Goal: Task Accomplishment & Management: Complete application form

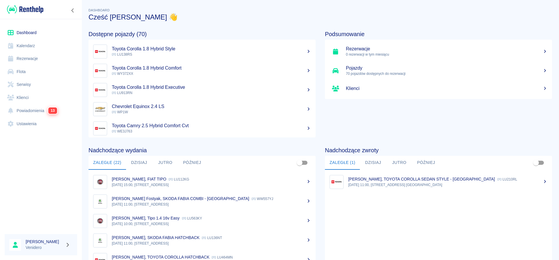
click at [22, 71] on link "Flota" at bounding box center [41, 71] width 73 height 13
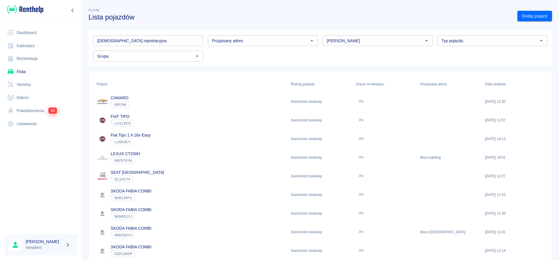
click at [133, 43] on input "[DEMOGRAPHIC_DATA] rejestracyjna" at bounding box center [148, 40] width 110 height 11
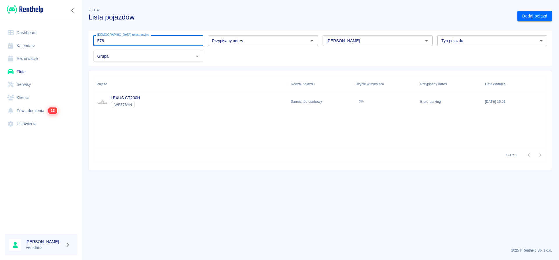
type input "578"
click at [126, 96] on link "LEXUS CT200H" at bounding box center [125, 98] width 29 height 5
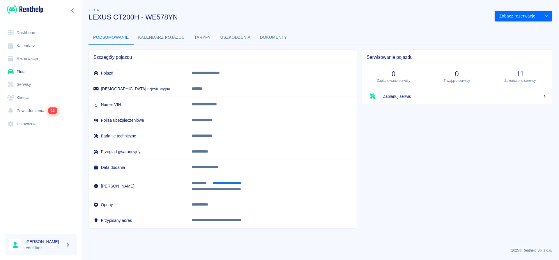
click at [27, 88] on link "Serwisy" at bounding box center [41, 84] width 73 height 13
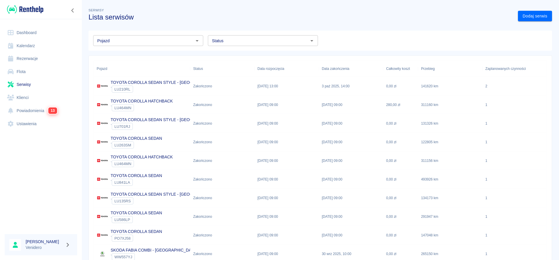
click at [255, 40] on input "Status" at bounding box center [258, 40] width 97 height 7
click at [231, 54] on li "Zaplanowano" at bounding box center [263, 53] width 110 height 10
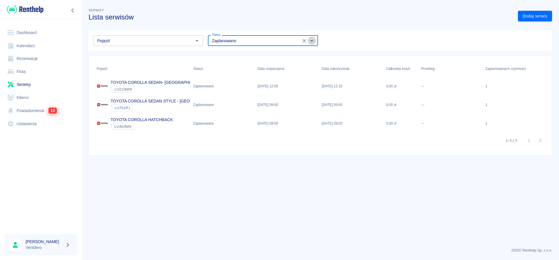
click at [315, 42] on icon "Otwórz" at bounding box center [312, 40] width 7 height 7
click at [227, 64] on li "W trakcie" at bounding box center [263, 63] width 110 height 10
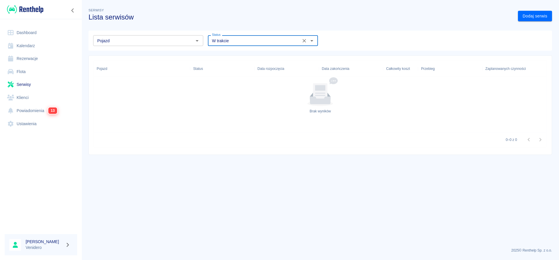
click at [315, 42] on icon "Otwórz" at bounding box center [312, 40] width 7 height 7
click at [242, 54] on li "Zaplanowano" at bounding box center [263, 53] width 110 height 10
type input "Zaplanowano"
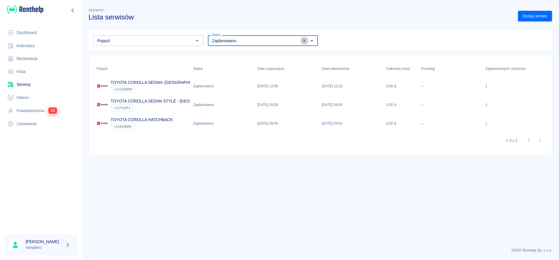
click at [304, 40] on icon "Wyczyść" at bounding box center [304, 40] width 3 height 3
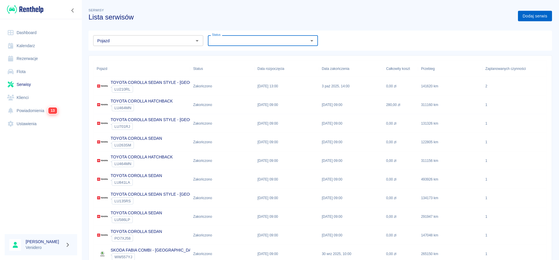
click at [535, 17] on link "Dodaj serwis" at bounding box center [535, 16] width 34 height 11
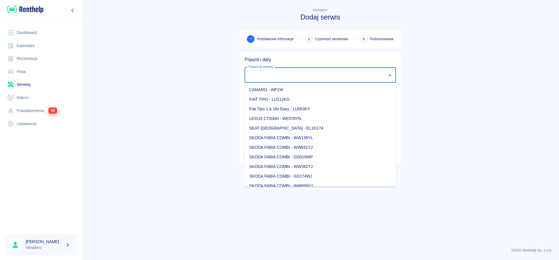
click at [298, 78] on input "Pojazd do serwisu" at bounding box center [316, 75] width 138 height 10
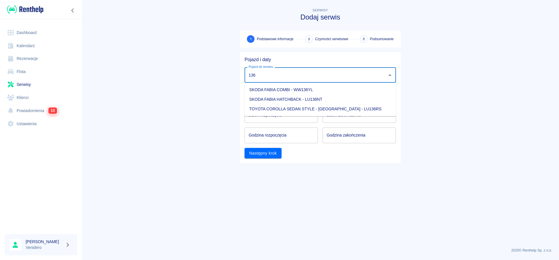
click at [336, 109] on li "TOYOTA COROLLA SEDAN STYLE - [GEOGRAPHIC_DATA] - LU136RS" at bounding box center [321, 109] width 152 height 10
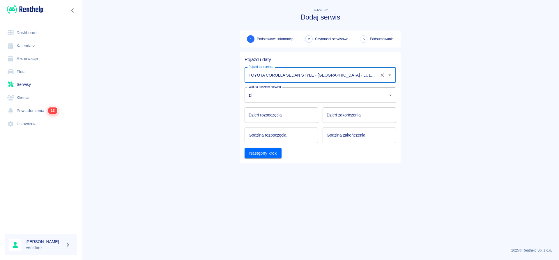
type input "TOYOTA COROLLA SEDAN STYLE - [GEOGRAPHIC_DATA] - LU136RS"
click at [343, 78] on input "TOYOTA COROLLA SEDAN STYLE - [GEOGRAPHIC_DATA] - LU136RS" at bounding box center [312, 75] width 130 height 10
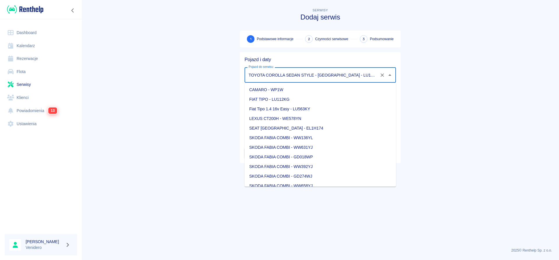
scroll to position [504, 0]
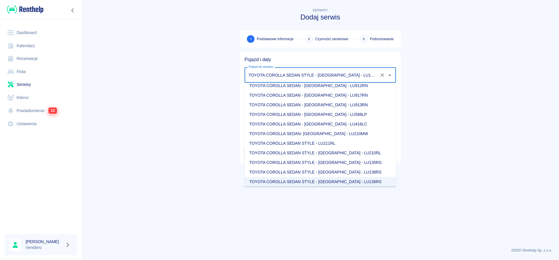
drag, startPoint x: 169, startPoint y: 115, endPoint x: 210, endPoint y: 115, distance: 41.4
click at [176, 115] on main "Serwisy Dodaj serwis 1 Podstawowe informacje 2 Czynności serwisowe 3 Podsumowan…" at bounding box center [321, 125] width 478 height 236
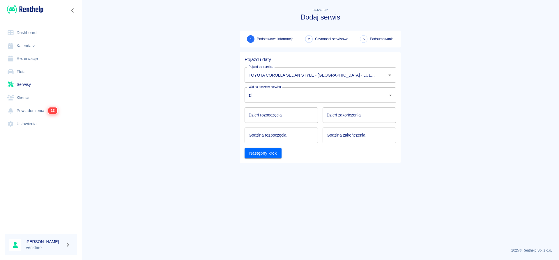
type input "DD.MM.YYYY"
click at [278, 114] on input "DD.MM.YYYY" at bounding box center [281, 115] width 73 height 15
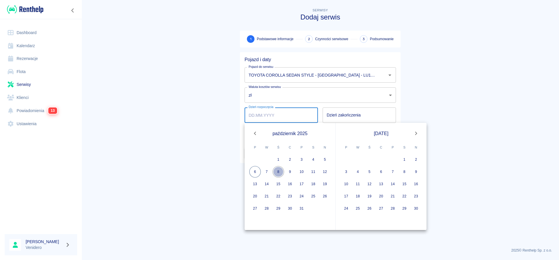
click at [279, 174] on button "8" at bounding box center [279, 172] width 12 height 12
type input "[DATE]"
type input "DD.MM.YYYY"
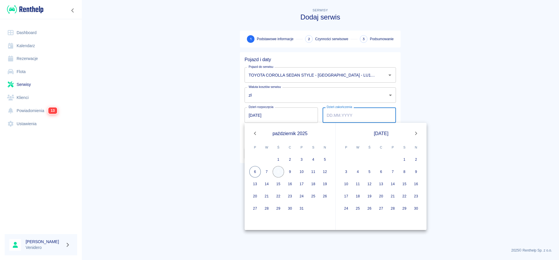
click at [279, 174] on button "8" at bounding box center [279, 172] width 12 height 12
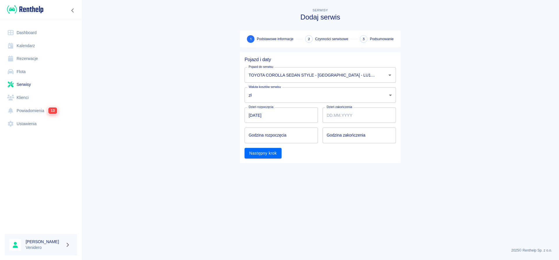
type input "[DATE]"
click at [275, 137] on input "hh:mm" at bounding box center [279, 135] width 69 height 15
type input "11:00"
click at [354, 138] on input "hh:mm" at bounding box center [357, 135] width 69 height 15
type input "11:15"
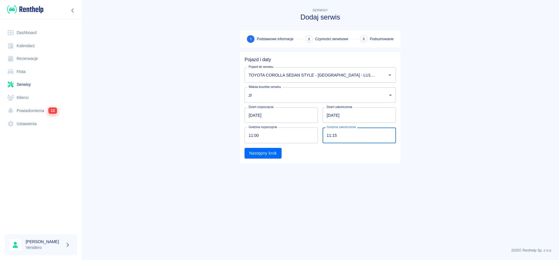
click at [271, 153] on button "Następny krok" at bounding box center [263, 153] width 37 height 11
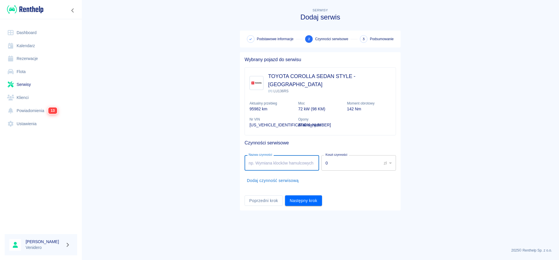
drag, startPoint x: 290, startPoint y: 153, endPoint x: 540, endPoint y: 182, distance: 251.7
click at [297, 155] on input "Nazwa czynności" at bounding box center [282, 162] width 75 height 15
type input "Serwis gazowy. Myśliwska"
click at [314, 196] on button "Następny krok" at bounding box center [303, 201] width 37 height 11
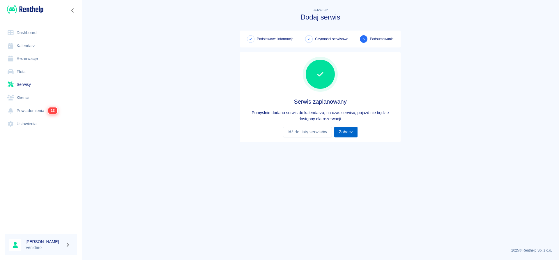
click at [350, 135] on link "Zobacz" at bounding box center [345, 132] width 23 height 11
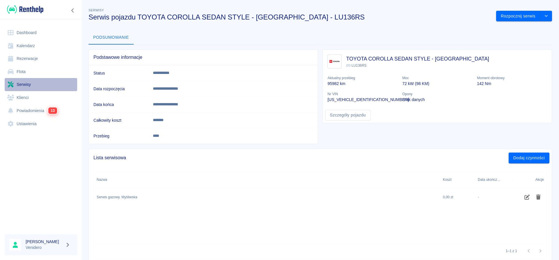
click at [24, 84] on link "Serwisy" at bounding box center [41, 84] width 73 height 13
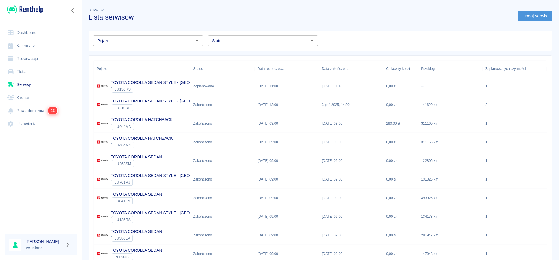
click at [533, 15] on link "Dodaj serwis" at bounding box center [535, 16] width 34 height 11
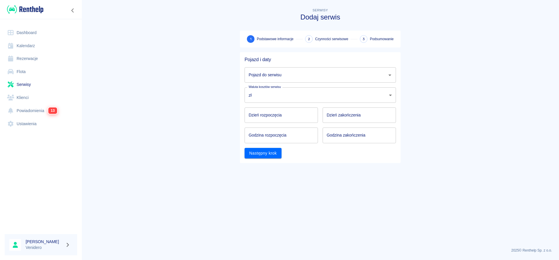
click at [277, 77] on input "Pojazd do serwisu" at bounding box center [316, 75] width 138 height 10
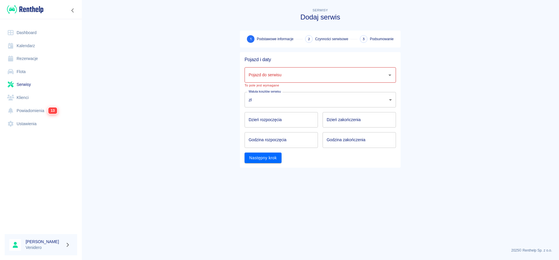
click at [309, 71] on input "Pojazd do serwisu" at bounding box center [316, 75] width 138 height 10
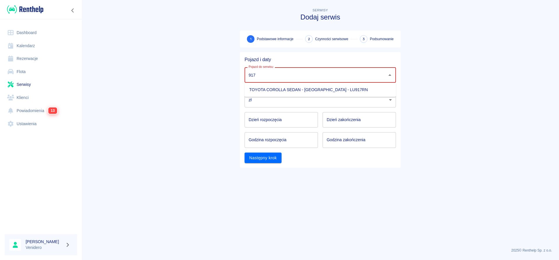
click at [300, 88] on li "TOYOTA COROLLA SEDAN - [GEOGRAPHIC_DATA] - LU917RN" at bounding box center [321, 90] width 152 height 10
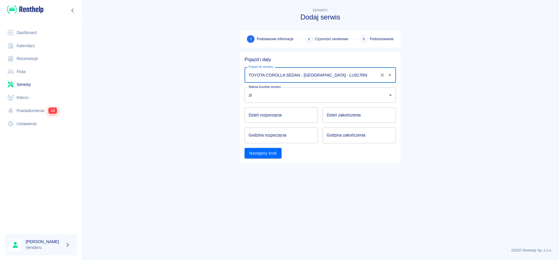
type input "TOYOTA COROLLA SEDAN - [GEOGRAPHIC_DATA] - LU917RN"
click at [267, 116] on input "DD.MM.YYYY" at bounding box center [281, 115] width 73 height 15
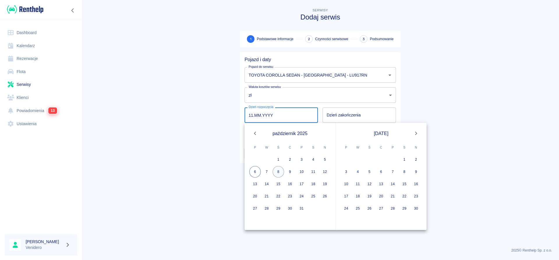
click at [277, 171] on button "8" at bounding box center [279, 172] width 12 height 12
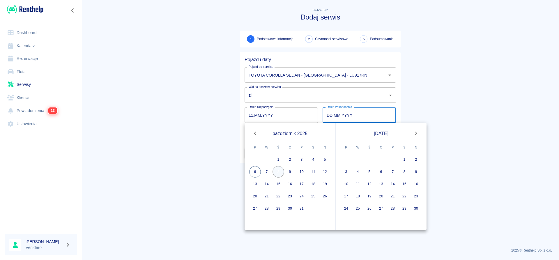
type input "[DATE]"
type input "DD.MM.YYYY"
click at [277, 171] on button "8" at bounding box center [279, 172] width 12 height 12
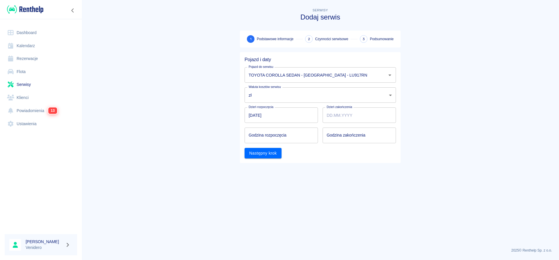
type input "[DATE]"
click at [261, 137] on input "hh:mm" at bounding box center [279, 135] width 69 height 15
type input "11:15"
click at [340, 140] on input "hh:mm" at bounding box center [357, 135] width 69 height 15
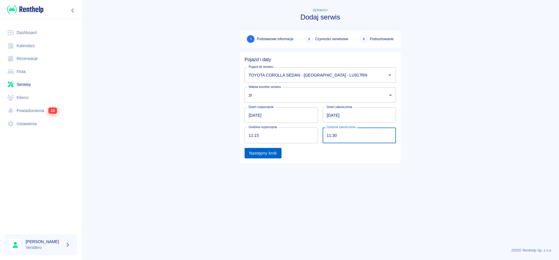
type input "11:30"
click at [262, 149] on button "Następny krok" at bounding box center [263, 153] width 37 height 11
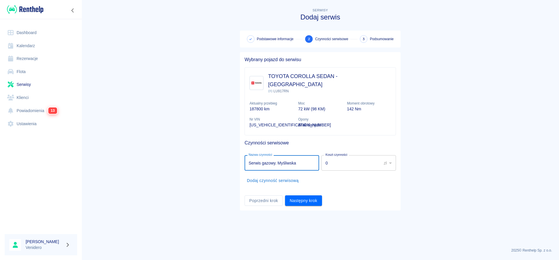
type input "Serwis gazowy. Myśliwska"
click at [307, 191] on div "Poprzedni krok Następny krok" at bounding box center [318, 198] width 156 height 15
click at [307, 196] on button "Następny krok" at bounding box center [303, 201] width 37 height 11
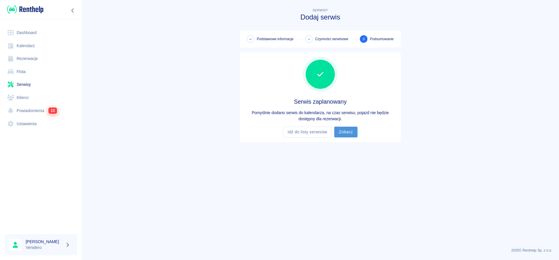
click at [347, 136] on link "Zobacz" at bounding box center [345, 132] width 23 height 11
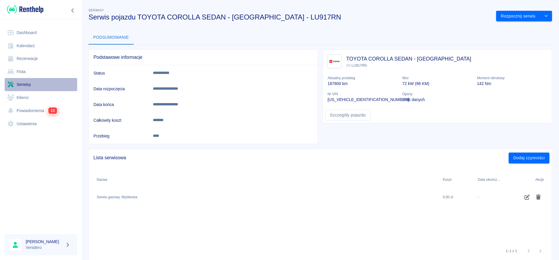
click at [29, 83] on link "Serwisy" at bounding box center [41, 84] width 73 height 13
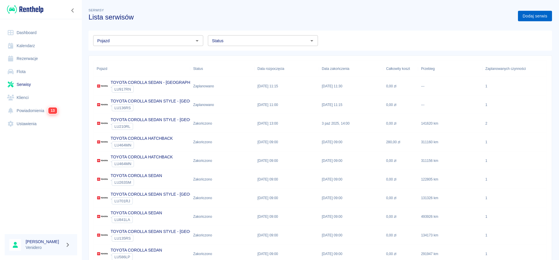
click at [529, 14] on link "Dodaj serwis" at bounding box center [535, 16] width 34 height 11
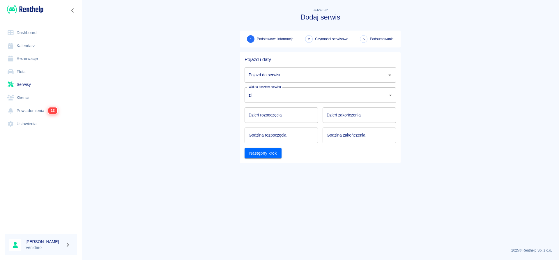
click at [263, 64] on div "Pojazd do serwisu Pojazd do serwisu" at bounding box center [318, 73] width 156 height 20
click at [264, 73] on input "Pojazd do serwisu" at bounding box center [316, 75] width 138 height 10
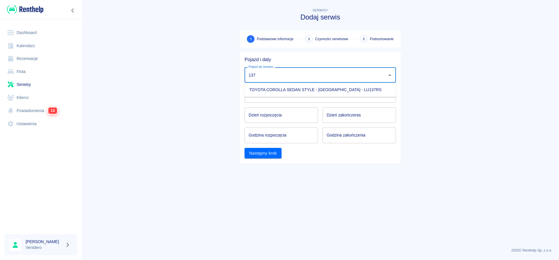
click at [275, 90] on li "TOYOTA COROLLA SEDAN STYLE - [GEOGRAPHIC_DATA] - LU137RS" at bounding box center [321, 90] width 152 height 10
type input "TOYOTA COROLLA SEDAN STYLE - [GEOGRAPHIC_DATA] - LU137RS"
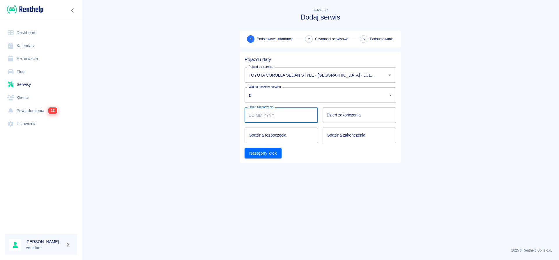
type input "DD.MM.YYYY"
drag, startPoint x: 272, startPoint y: 110, endPoint x: 271, endPoint y: 113, distance: 3.0
click at [272, 111] on input "DD.MM.YYYY" at bounding box center [281, 115] width 73 height 15
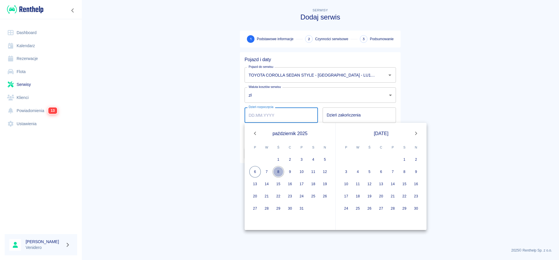
click at [280, 172] on button "8" at bounding box center [279, 172] width 12 height 12
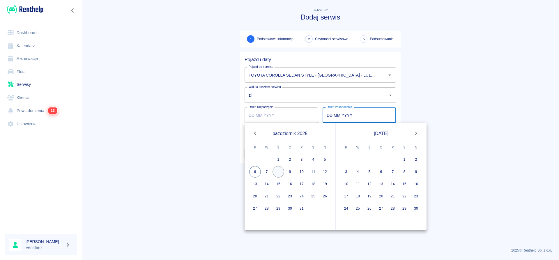
type input "[DATE]"
type input "DD.MM.YYYY"
click at [280, 172] on button "8" at bounding box center [279, 172] width 12 height 12
type input "[DATE]"
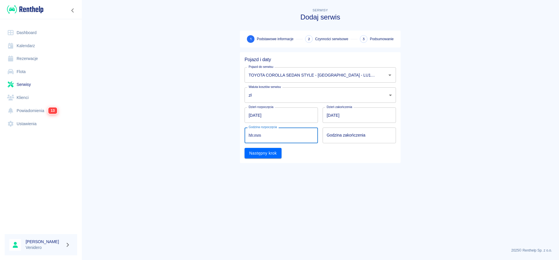
click at [269, 137] on input "hh:mm" at bounding box center [279, 135] width 69 height 15
type input "11:30"
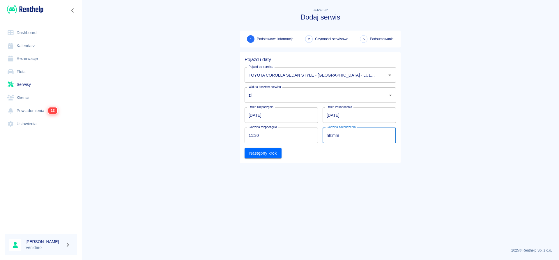
click at [338, 135] on input "hh:mm" at bounding box center [357, 135] width 69 height 15
type input "11:45"
click at [266, 154] on button "Następny krok" at bounding box center [263, 153] width 37 height 11
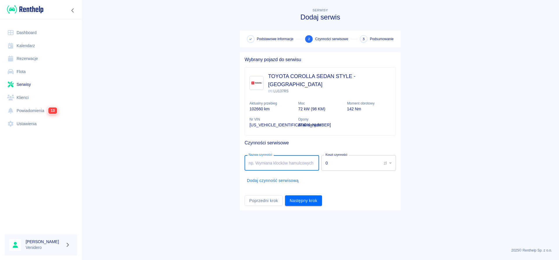
drag, startPoint x: 273, startPoint y: 154, endPoint x: 316, endPoint y: 162, distance: 44.1
click at [273, 155] on input "Nazwa czynności" at bounding box center [282, 162] width 75 height 15
type input "Serwis gazowy. Myśliwska"
click at [305, 196] on button "Następny krok" at bounding box center [303, 201] width 37 height 11
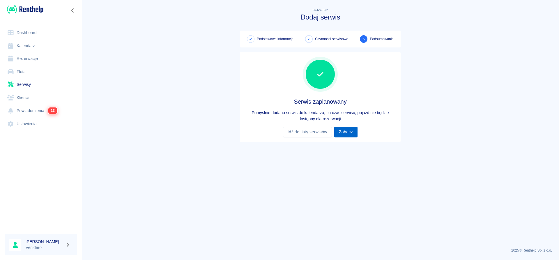
click at [346, 132] on link "Zobacz" at bounding box center [345, 132] width 23 height 11
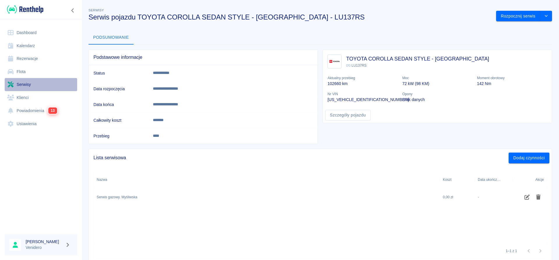
click at [23, 84] on link "Serwisy" at bounding box center [41, 84] width 73 height 13
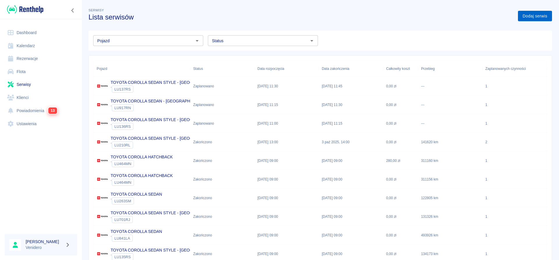
click at [527, 17] on link "Dodaj serwis" at bounding box center [535, 16] width 34 height 11
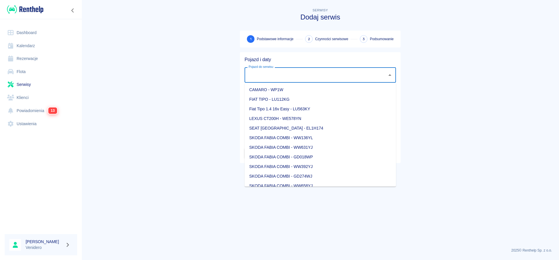
click at [258, 73] on input "Pojazd do serwisu" at bounding box center [316, 75] width 138 height 10
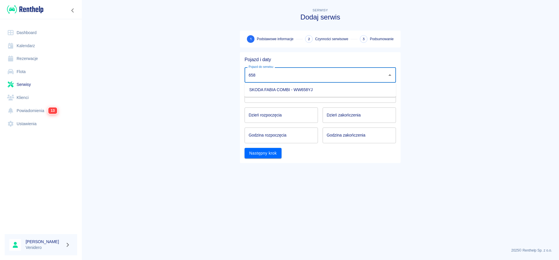
click at [265, 87] on li "SKODA FABIA COMBI - WW658YJ" at bounding box center [321, 90] width 152 height 10
type input "SKODA FABIA COMBI - WW658YJ"
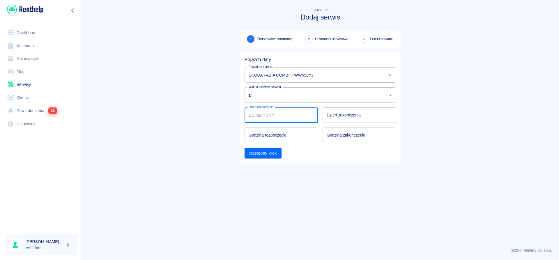
type input "DD.MM.YYYY"
click at [276, 114] on input "DD.MM.YYYY" at bounding box center [281, 115] width 73 height 15
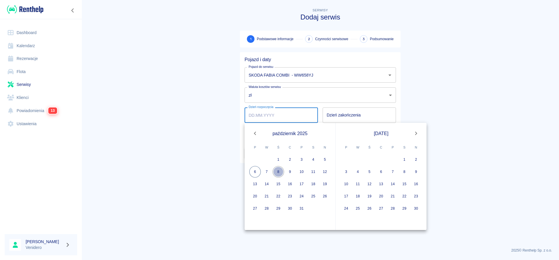
click at [276, 173] on button "8" at bounding box center [279, 172] width 12 height 12
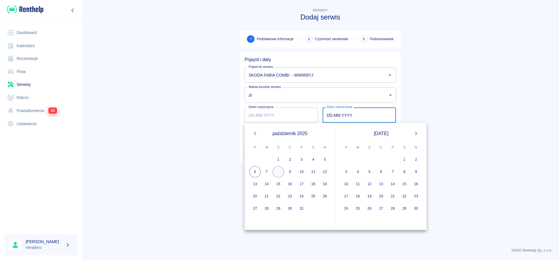
type input "[DATE]"
type input "DD.MM.YYYY"
click at [276, 172] on button "8" at bounding box center [279, 172] width 12 height 12
type input "[DATE]"
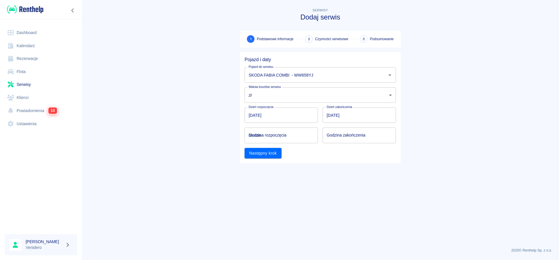
click at [263, 134] on input "hh:mm" at bounding box center [279, 135] width 69 height 15
type input "11:45"
click at [336, 138] on input "hh:mm" at bounding box center [357, 135] width 69 height 15
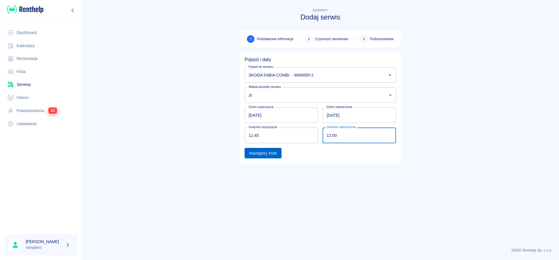
type input "12:00"
click at [271, 152] on button "Następny krok" at bounding box center [263, 153] width 37 height 11
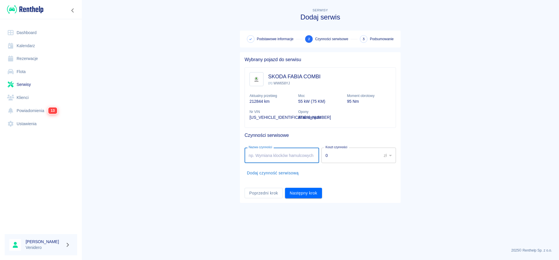
click at [266, 150] on input "Nazwa czynności" at bounding box center [282, 155] width 75 height 15
type input "Serwis gazowy. Myśliwska"
click at [295, 195] on button "Następny krok" at bounding box center [303, 193] width 37 height 11
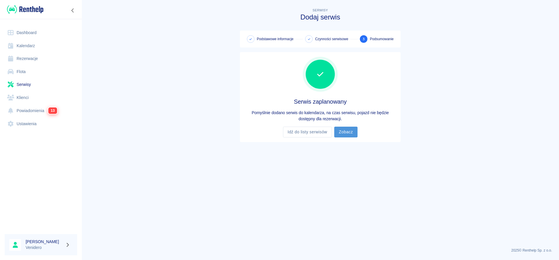
click at [353, 134] on link "Zobacz" at bounding box center [345, 132] width 23 height 11
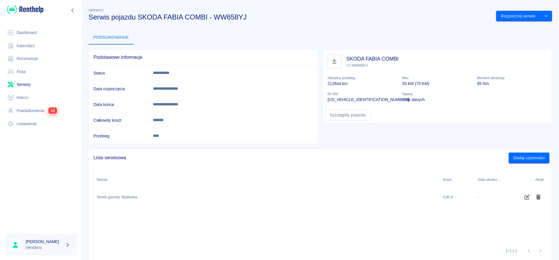
click at [17, 72] on link "Flota" at bounding box center [41, 71] width 73 height 13
